Goal: Task Accomplishment & Management: Use online tool/utility

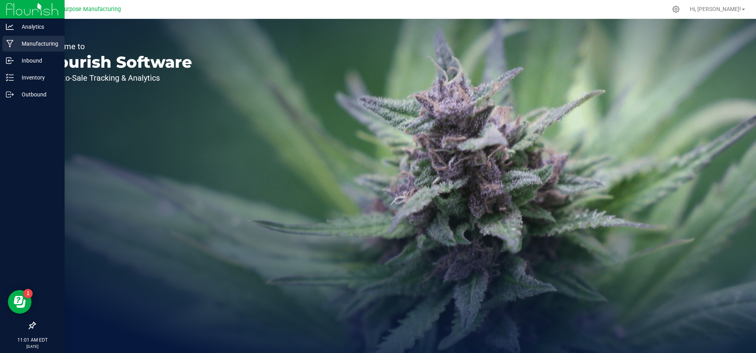
click at [26, 52] on link "Manufacturing" at bounding box center [32, 44] width 65 height 17
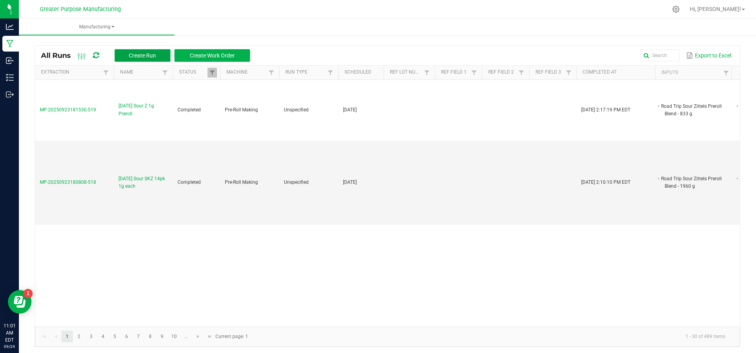
click at [153, 59] on button "Create Run" at bounding box center [143, 55] width 56 height 13
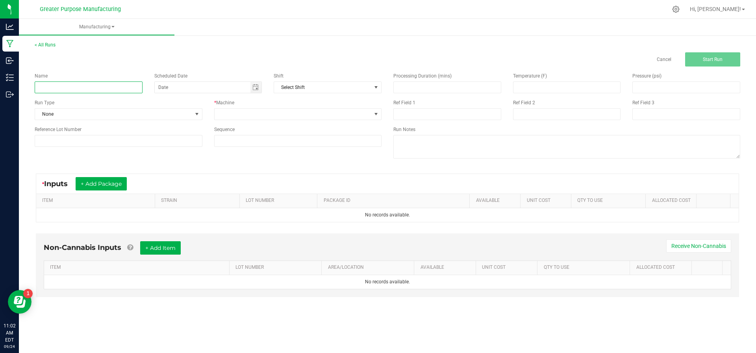
click at [110, 89] on input at bounding box center [89, 88] width 108 height 12
click at [253, 90] on span "Toggle calendar" at bounding box center [255, 87] width 6 height 6
type input "[DATE] Sour Z 28pk 1g"
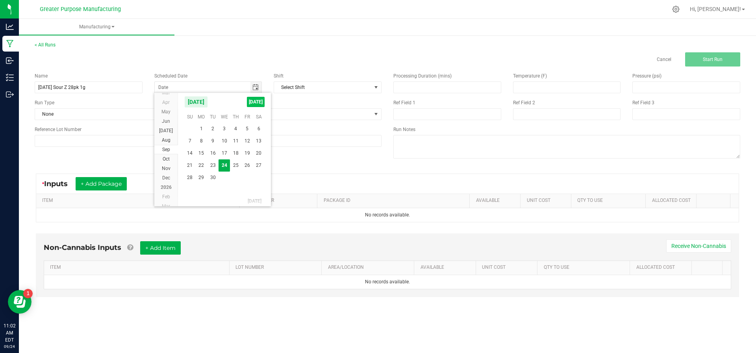
click at [252, 107] on span "[DATE]" at bounding box center [256, 102] width 18 height 10
type input "[DATE]"
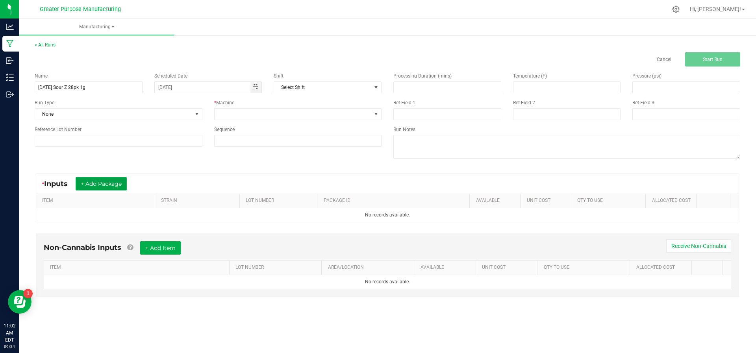
click at [101, 185] on button "+ Add Package" at bounding box center [101, 183] width 51 height 13
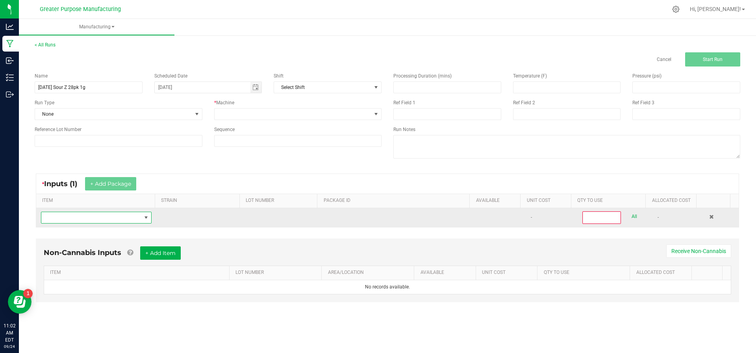
click at [94, 219] on span "NO DATA FOUND" at bounding box center [91, 217] width 100 height 11
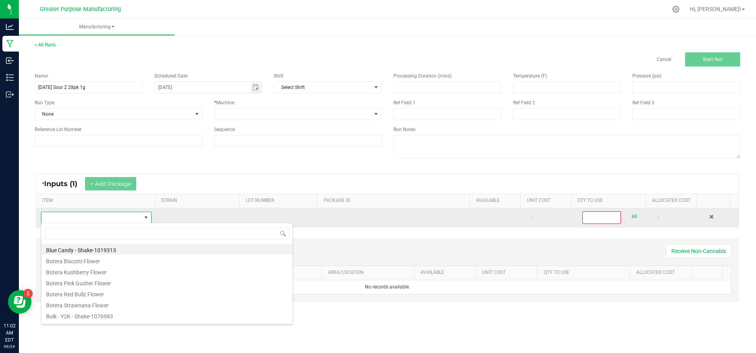
scroll to position [12, 108]
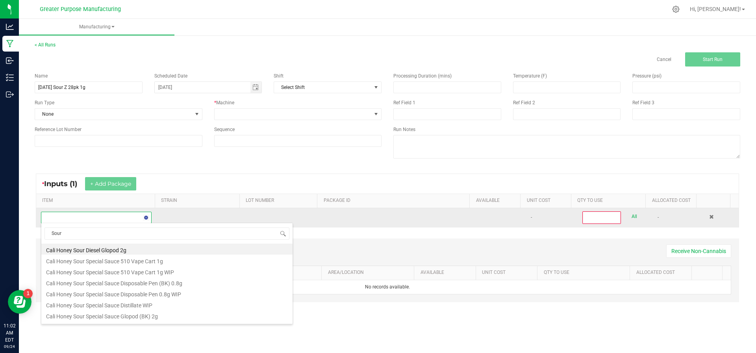
type input "Sour Z"
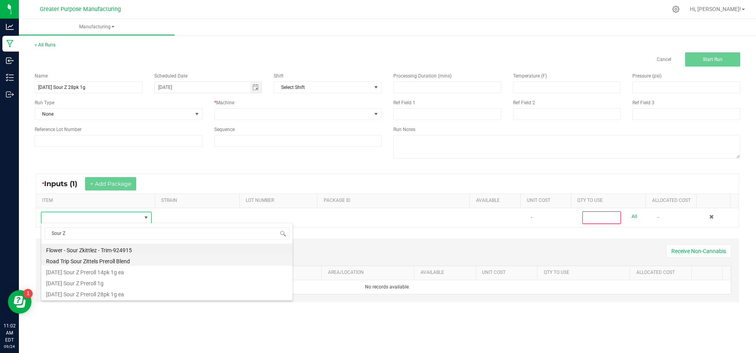
click at [93, 260] on li "Road Trip Sour Zittels Preroll Blend" at bounding box center [166, 260] width 251 height 11
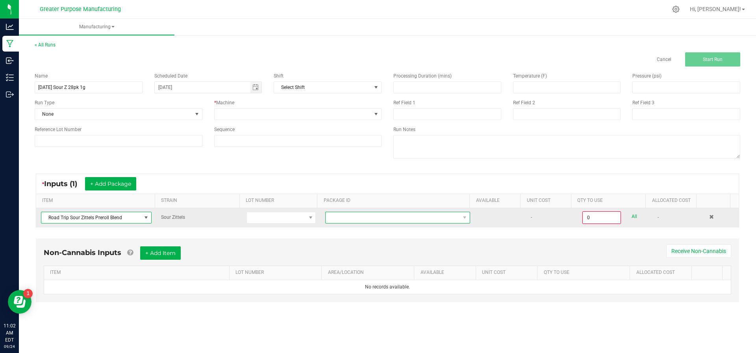
click at [348, 221] on span at bounding box center [393, 217] width 134 height 11
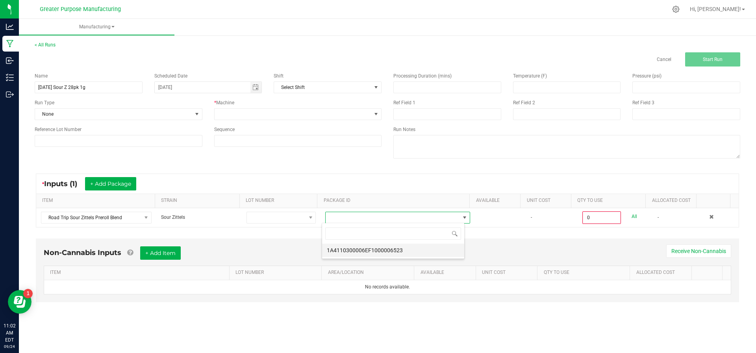
click at [344, 251] on li "1A4110300006EF1000006523" at bounding box center [393, 250] width 142 height 13
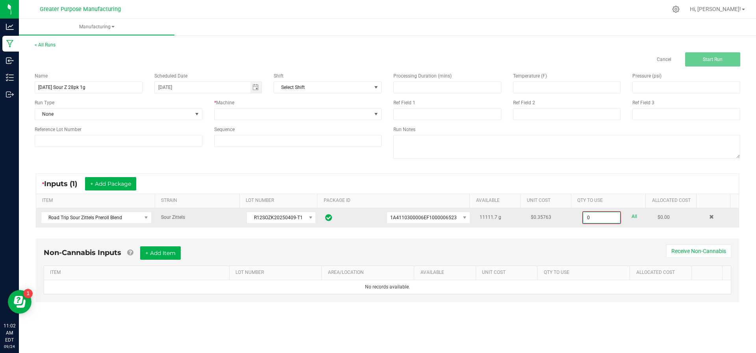
click at [608, 220] on input "0" at bounding box center [601, 217] width 37 height 11
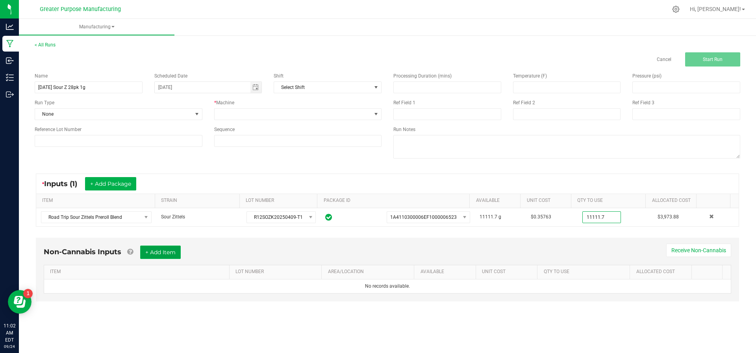
type input "11111.7000 g"
click at [170, 254] on button "+ Add Item" at bounding box center [160, 252] width 41 height 13
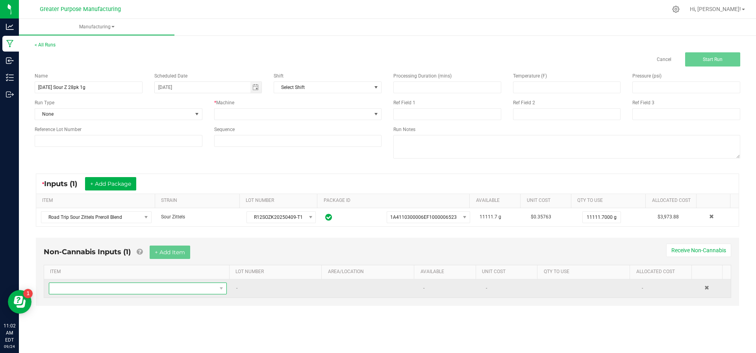
click at [165, 287] on span "NO DATA FOUND" at bounding box center [132, 288] width 167 height 11
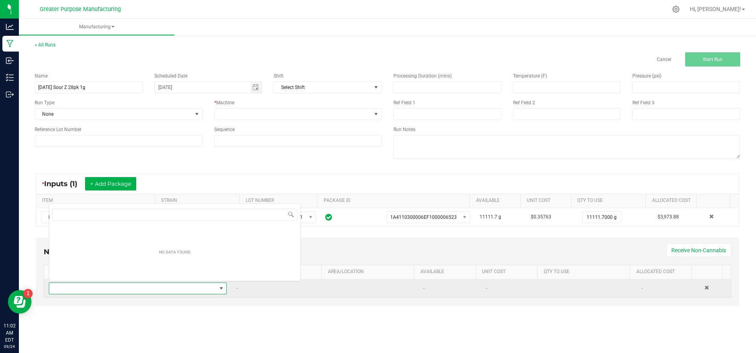
scroll to position [12, 173]
type input "28"
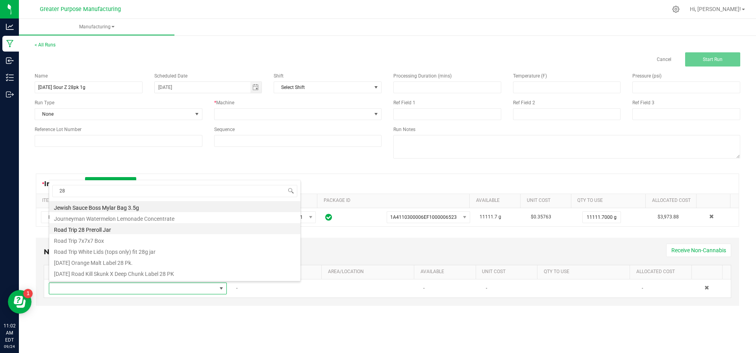
click at [132, 226] on li "Road Trip 28 Preroll Jar" at bounding box center [174, 228] width 251 height 11
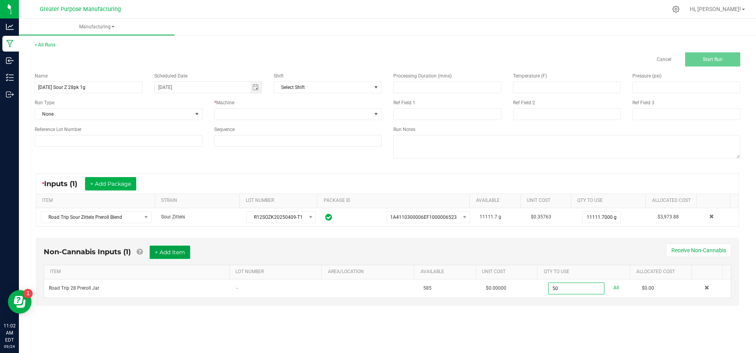
type input "50 ea"
click at [173, 253] on button "+ Add Item" at bounding box center [170, 252] width 41 height 13
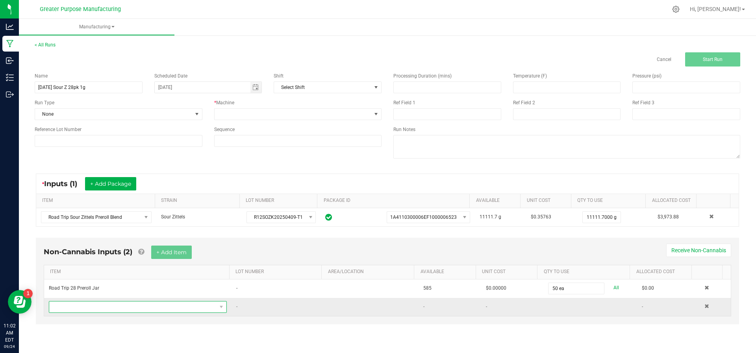
click at [143, 302] on span "NO DATA FOUND" at bounding box center [132, 307] width 167 height 11
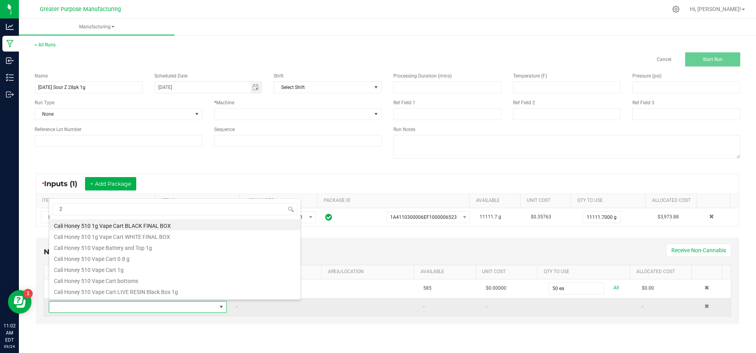
type input "28"
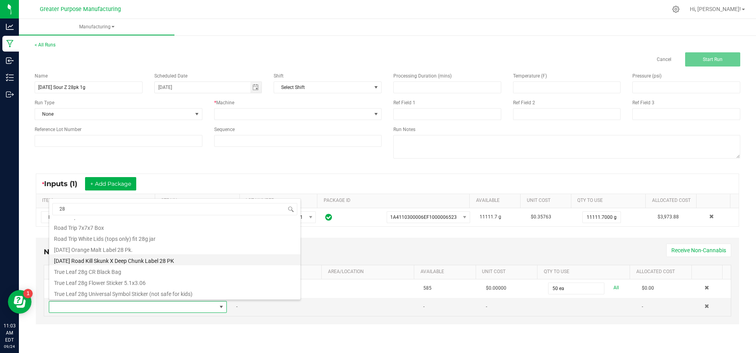
click at [161, 259] on li "[DATE] Road Kill Skunk X Deep Chunk Label 28 PK" at bounding box center [174, 259] width 251 height 11
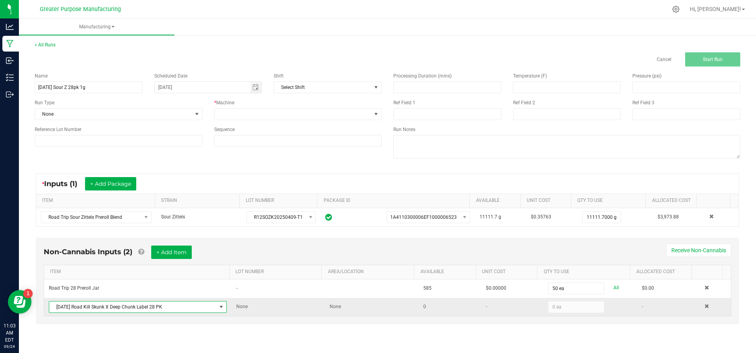
click at [221, 304] on span at bounding box center [221, 307] width 6 height 6
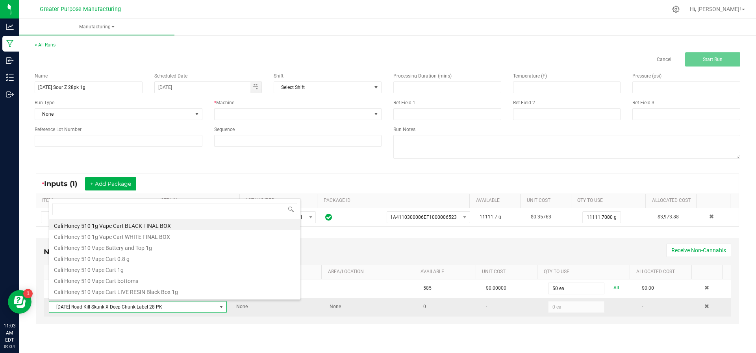
scroll to position [12, 173]
type input "lid"
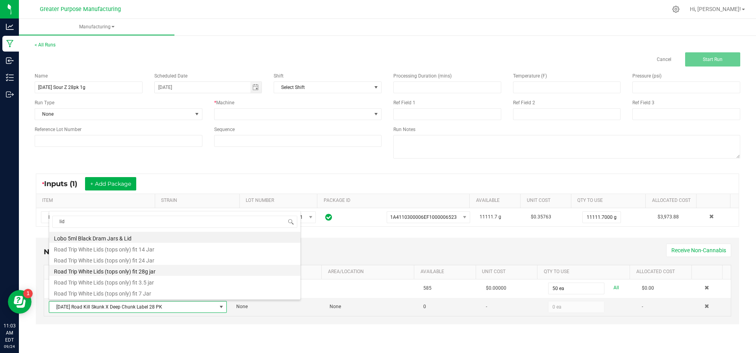
click at [178, 271] on li "Road Trip White Lids (tops only) fit 28g jar" at bounding box center [174, 270] width 251 height 11
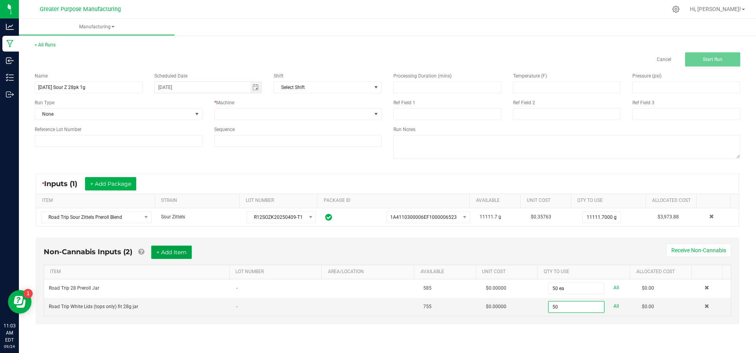
type input "50 ea"
click at [166, 251] on button "+ Add Item" at bounding box center [171, 252] width 41 height 13
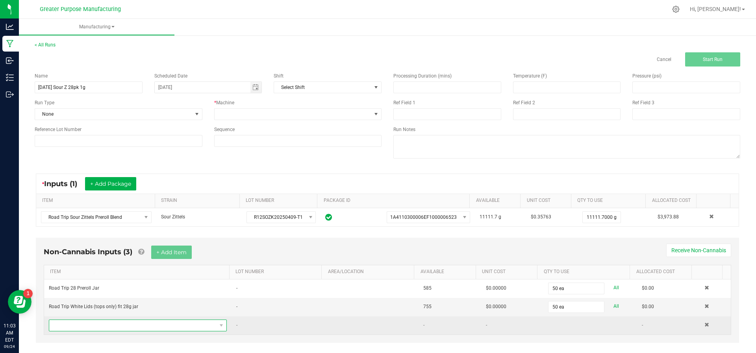
click at [148, 320] on span "NO DATA FOUND" at bounding box center [132, 325] width 167 height 11
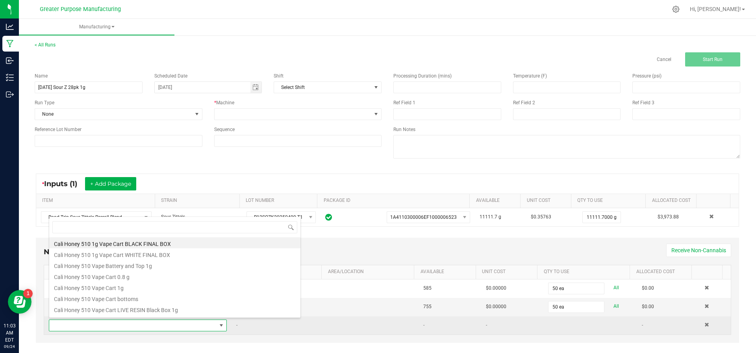
scroll to position [0, 0]
type input "109"
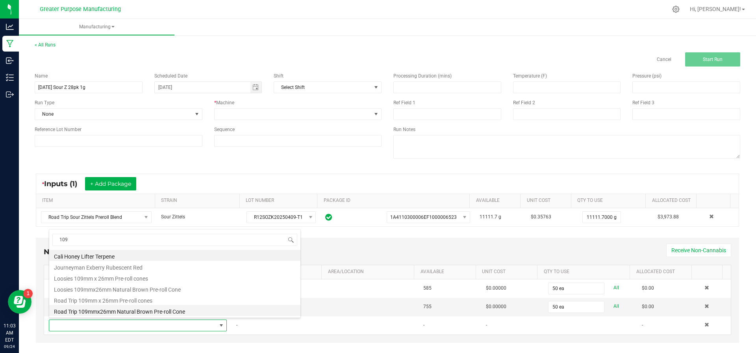
click at [152, 311] on li "Road Trip 109mmx26mm Natural Brown Pre-roll Cone" at bounding box center [174, 310] width 251 height 11
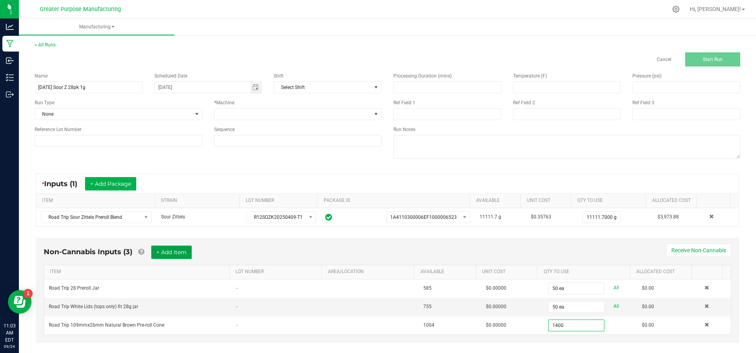
type input "1400 ea"
click at [179, 253] on button "+ Add Item" at bounding box center [171, 252] width 41 height 13
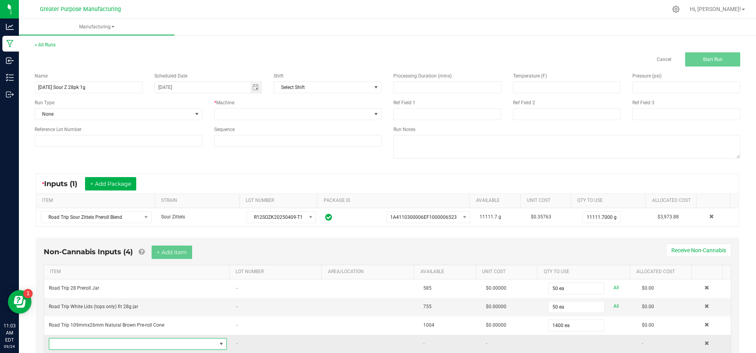
click at [141, 347] on span "NO DATA FOUND" at bounding box center [132, 344] width 167 height 11
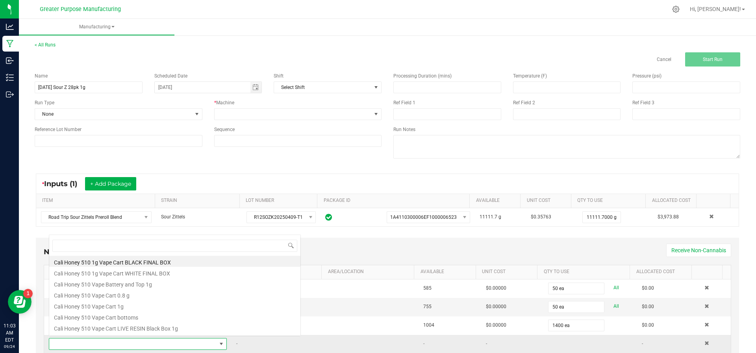
scroll to position [12, 171]
type input "7x7"
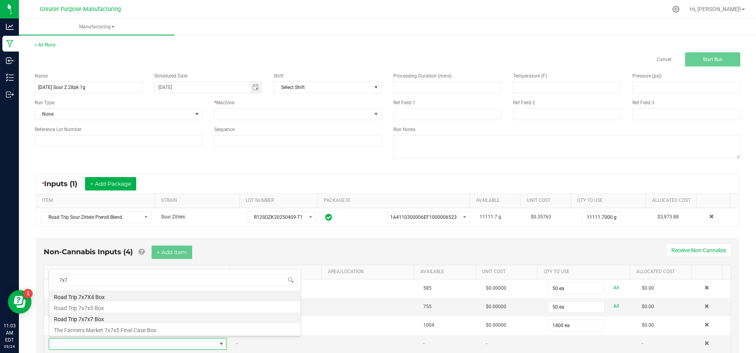
click at [130, 315] on li "Road Trip 7x7x7 Box" at bounding box center [174, 318] width 251 height 11
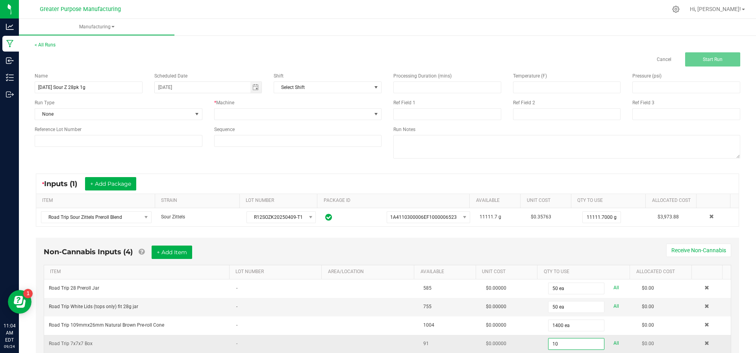
type input "10 ea"
click at [516, 337] on td "$0.00000" at bounding box center [512, 344] width 63 height 18
click at [327, 116] on span at bounding box center [293, 114] width 157 height 11
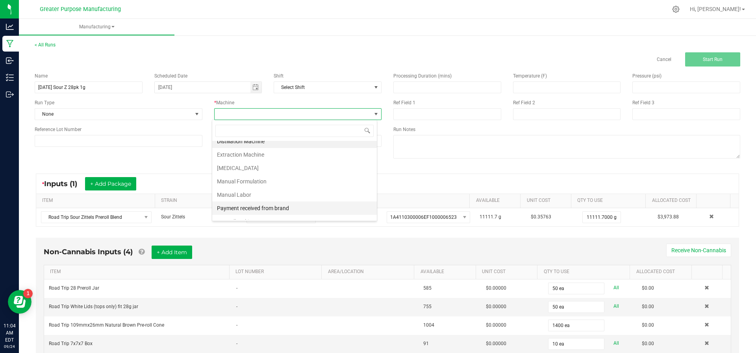
scroll to position [30, 0]
click at [292, 197] on li "Pre-Roll Making" at bounding box center [294, 197] width 165 height 13
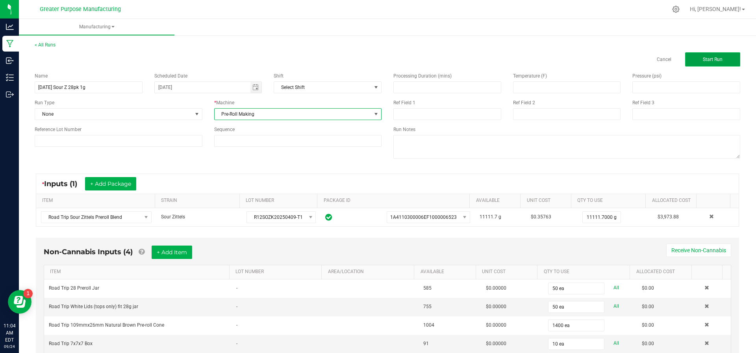
click at [688, 64] on button "Start Run" at bounding box center [712, 59] width 55 height 14
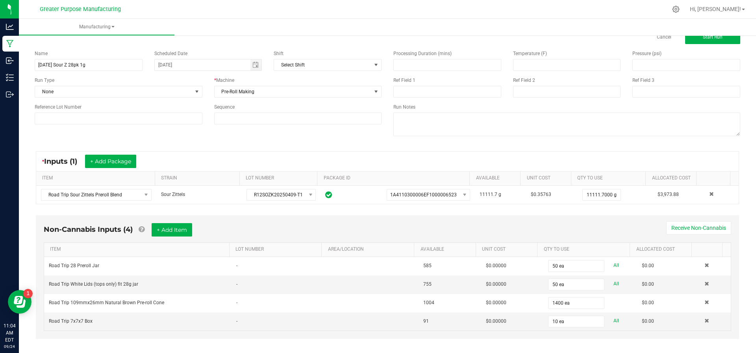
scroll to position [25, 0]
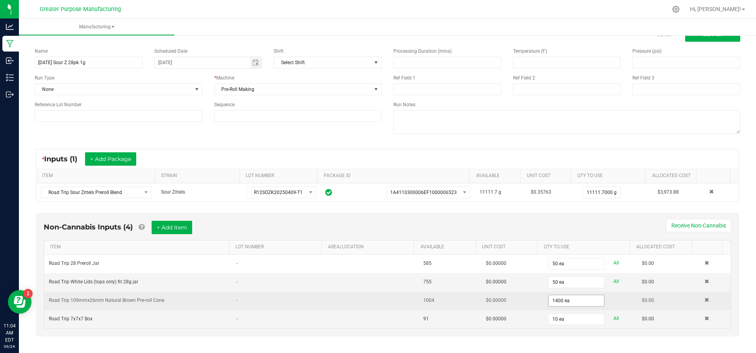
type input "1400"
click at [573, 296] on input "1400" at bounding box center [576, 300] width 55 height 11
click at [573, 296] on input "1" at bounding box center [576, 300] width 55 height 11
type input "1004 ea"
click at [395, 332] on div "Non-Cannabis Inputs (4) + Add Item Receive Non-Cannabis ITEM LOT NUMBER AREA/LO…" at bounding box center [387, 275] width 703 height 124
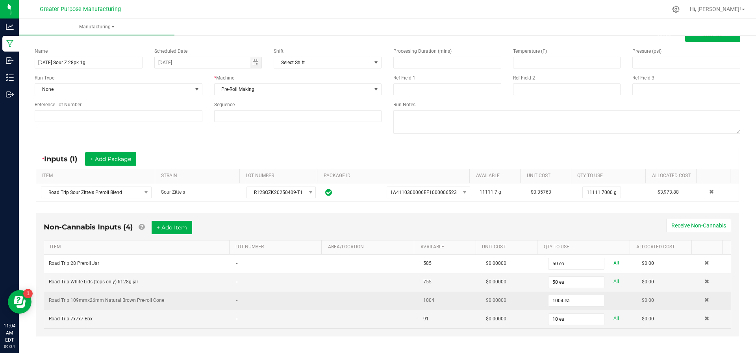
scroll to position [0, 0]
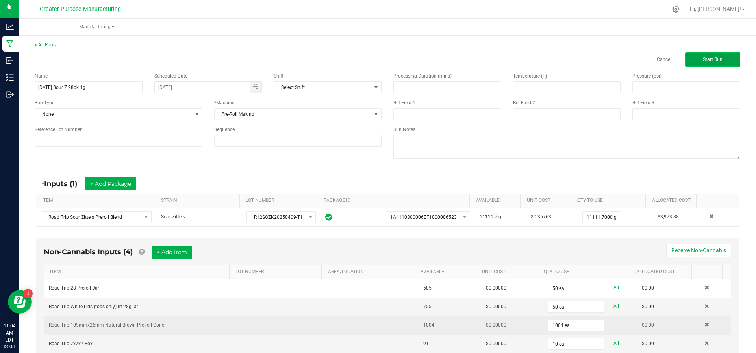
click at [701, 56] on button "Start Run" at bounding box center [712, 59] width 55 height 14
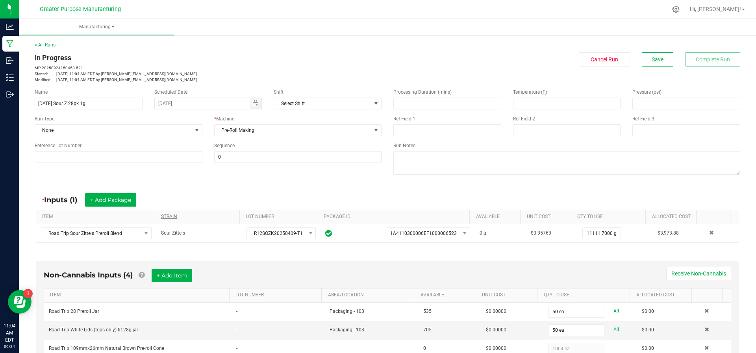
scroll to position [189, 0]
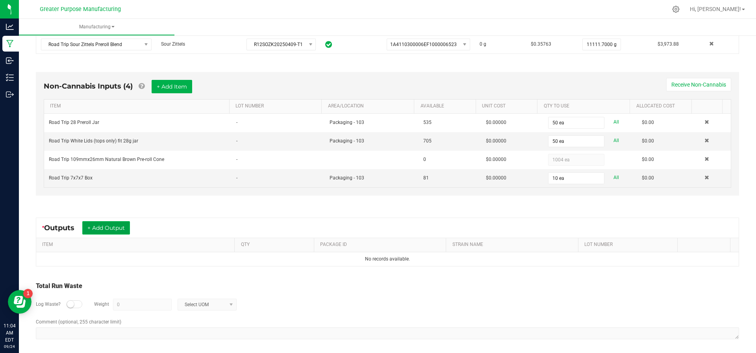
click at [115, 224] on button "+ Add Output" at bounding box center [106, 227] width 48 height 13
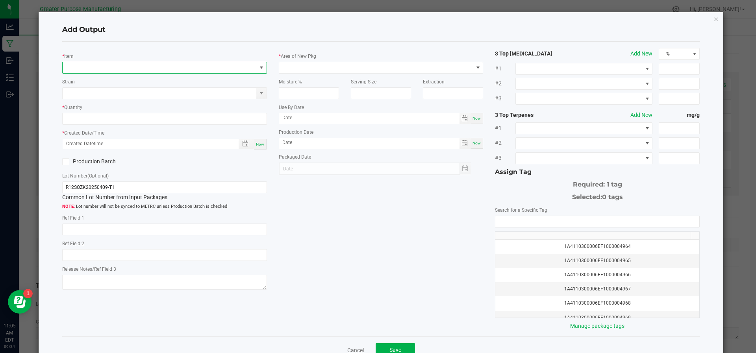
click at [131, 71] on span "NO DATA FOUND" at bounding box center [160, 67] width 194 height 11
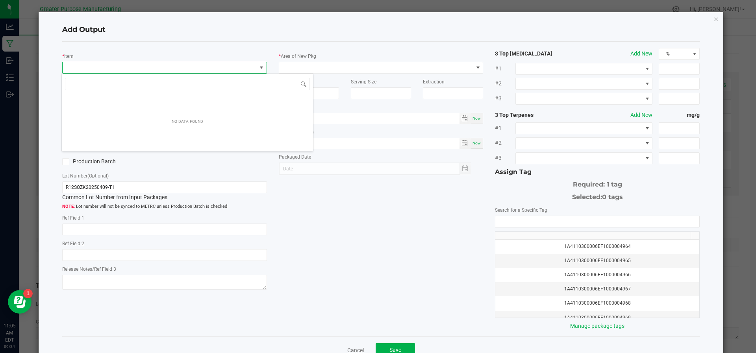
scroll to position [12, 202]
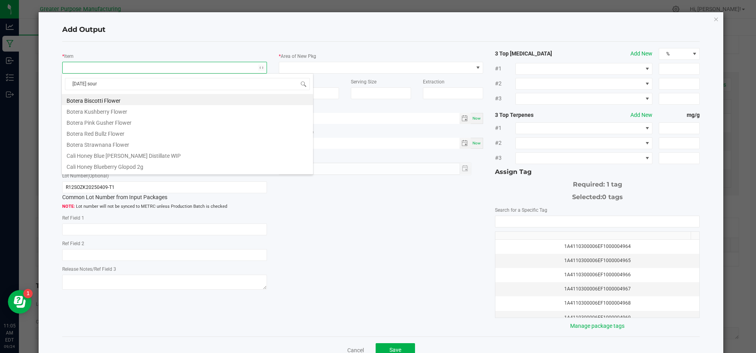
type input "[DATE] sour z"
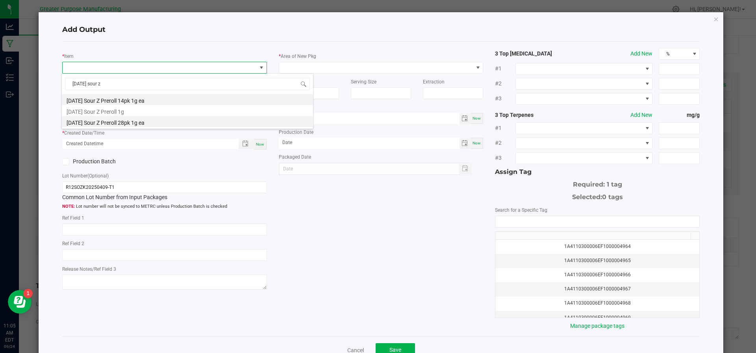
click at [119, 123] on li "[DATE] Sour Z Preroll 28pk 1g ea" at bounding box center [187, 121] width 251 height 11
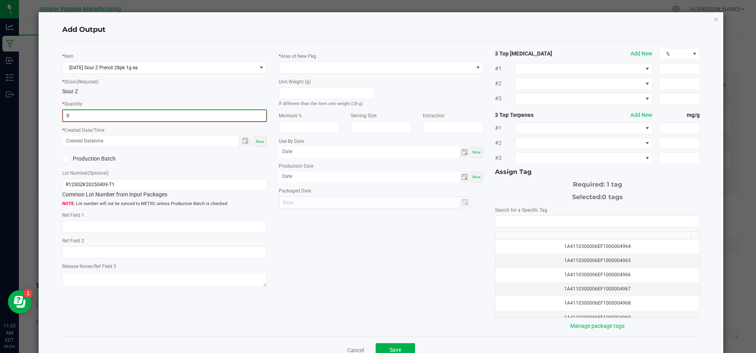
click at [119, 117] on input "0" at bounding box center [164, 115] width 203 height 11
type input "50 ea"
click at [256, 143] on div "Now" at bounding box center [260, 140] width 13 height 11
type input "[DATE] 11:05 AM"
type input "[DATE]"
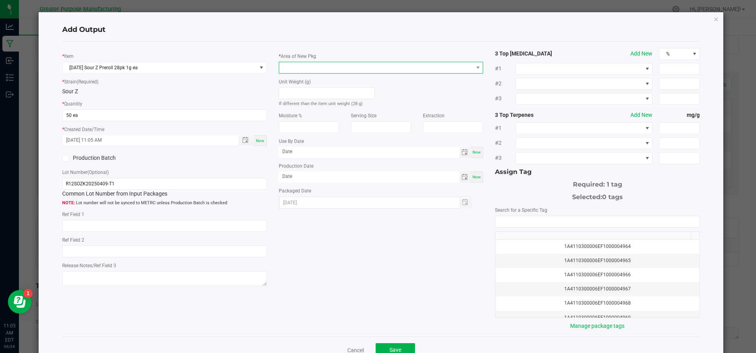
click at [319, 70] on span at bounding box center [376, 67] width 194 height 11
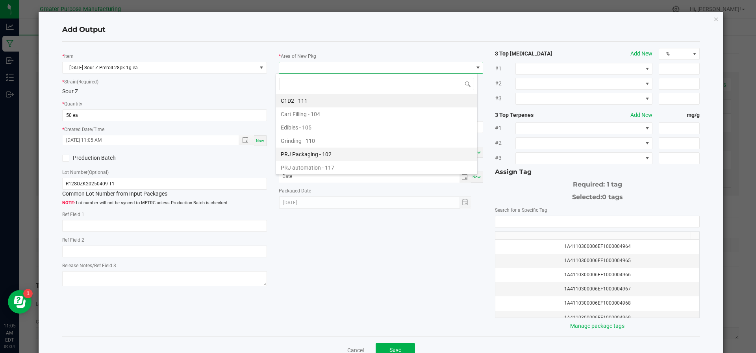
scroll to position [53, 0]
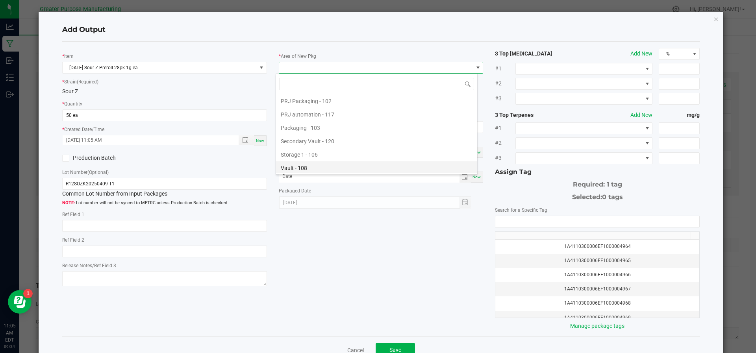
click at [319, 169] on li "Vault - 108" at bounding box center [376, 167] width 201 height 13
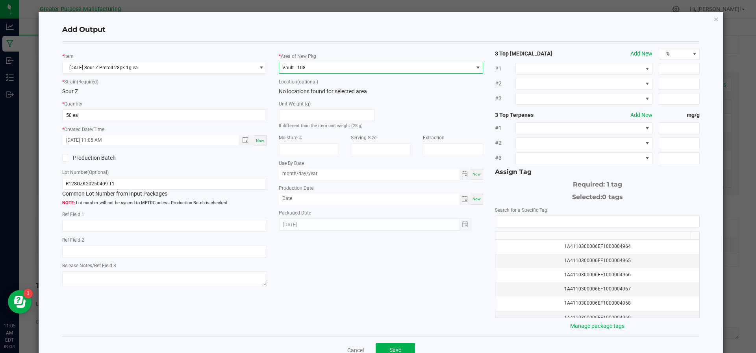
click at [438, 178] on input "month/day/year" at bounding box center [369, 174] width 181 height 10
type input "[DATE]"
click at [474, 203] on div "Now" at bounding box center [477, 199] width 13 height 11
type input "[DATE]"
click at [503, 213] on div "Search for a Specific Tag 1A4110300006EF1000004964 1A4110300006EF1000004965 1A4…" at bounding box center [597, 268] width 205 height 124
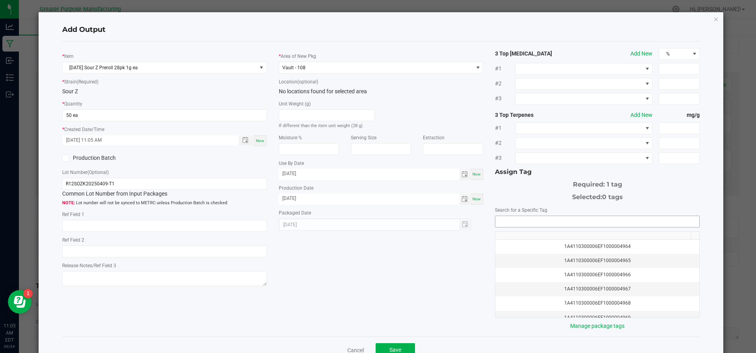
click at [503, 217] on input "NO DATA FOUND" at bounding box center [597, 221] width 204 height 11
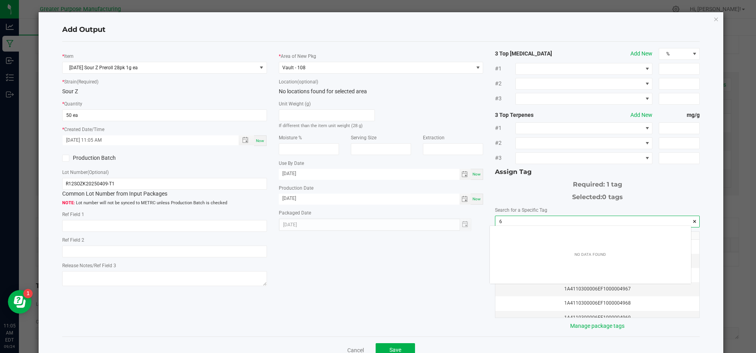
scroll to position [11, 202]
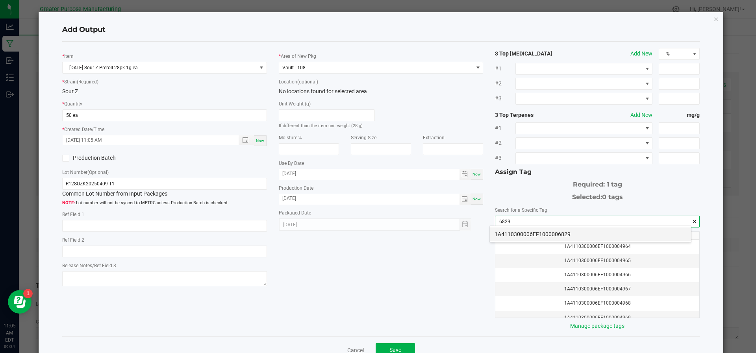
click at [505, 228] on li "1A4110300006EF1000006829" at bounding box center [590, 234] width 201 height 13
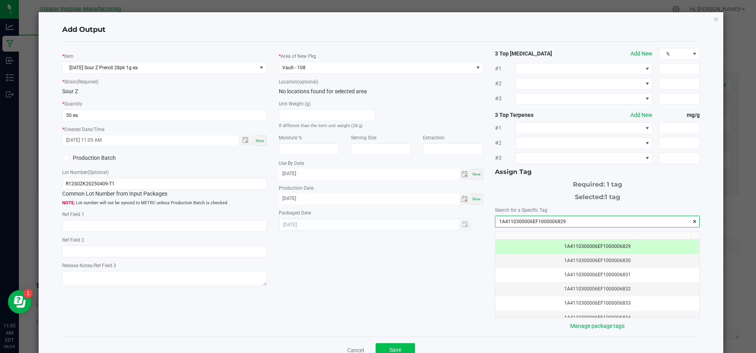
type input "1A4110300006EF1000006829"
click at [390, 351] on span "Save" at bounding box center [396, 350] width 12 height 6
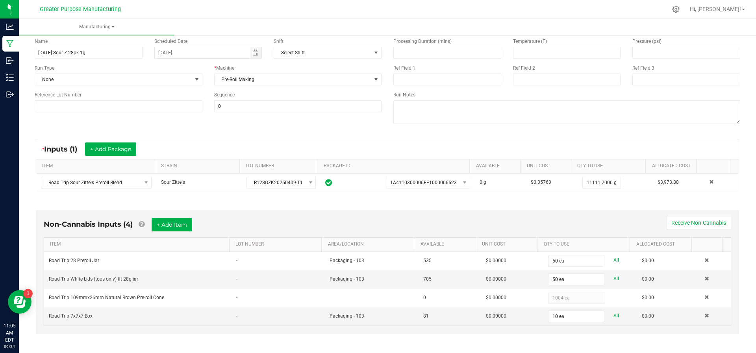
scroll to position [0, 0]
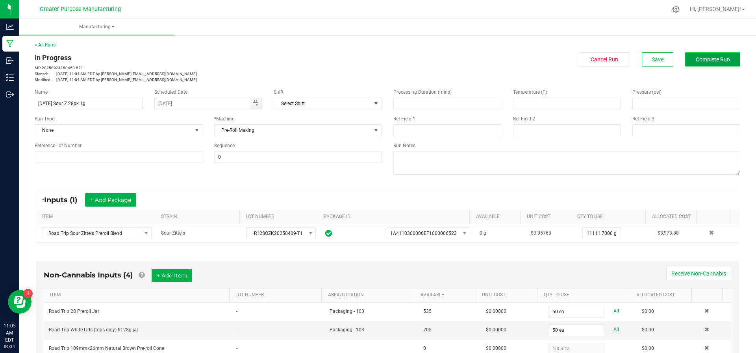
click at [696, 57] on span "Complete Run" at bounding box center [713, 59] width 34 height 6
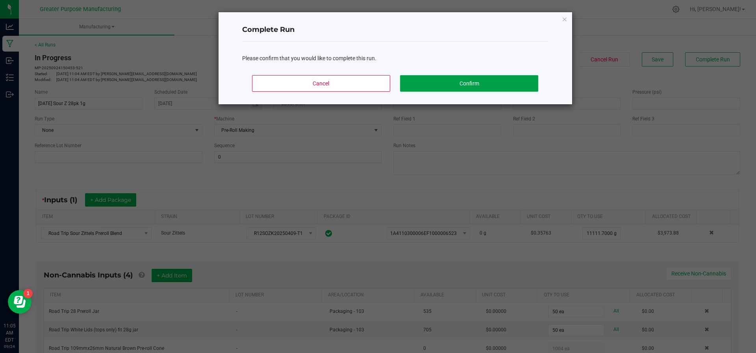
click at [525, 76] on button "Confirm" at bounding box center [469, 83] width 138 height 17
